Goal: Find specific page/section: Find specific page/section

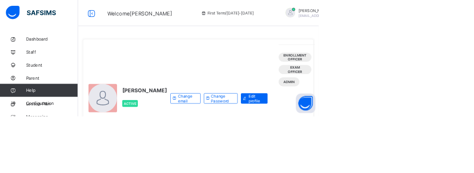
click at [56, 136] on span "Classes" at bounding box center [77, 136] width 77 height 8
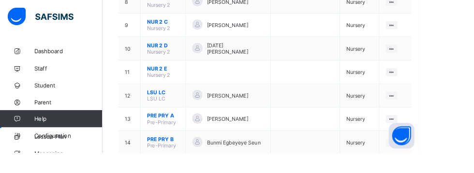
scroll to position [342, 0]
click at [0, 0] on ul "View Class Assign form Teacher" at bounding box center [0, 0] width 0 height 0
click at [0, 0] on div "View Class" at bounding box center [0, 0] width 0 height 0
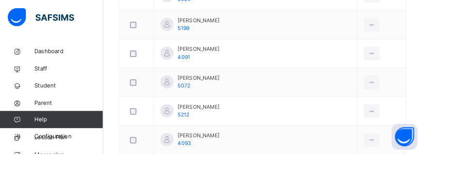
scroll to position [573, 0]
click at [419, 160] on div at bounding box center [418, 156] width 18 height 15
click at [0, 0] on div "View Profile" at bounding box center [0, 0] width 0 height 0
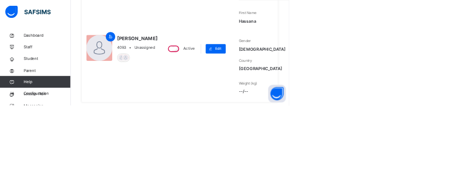
scroll to position [87, 0]
